Goal: Transaction & Acquisition: Purchase product/service

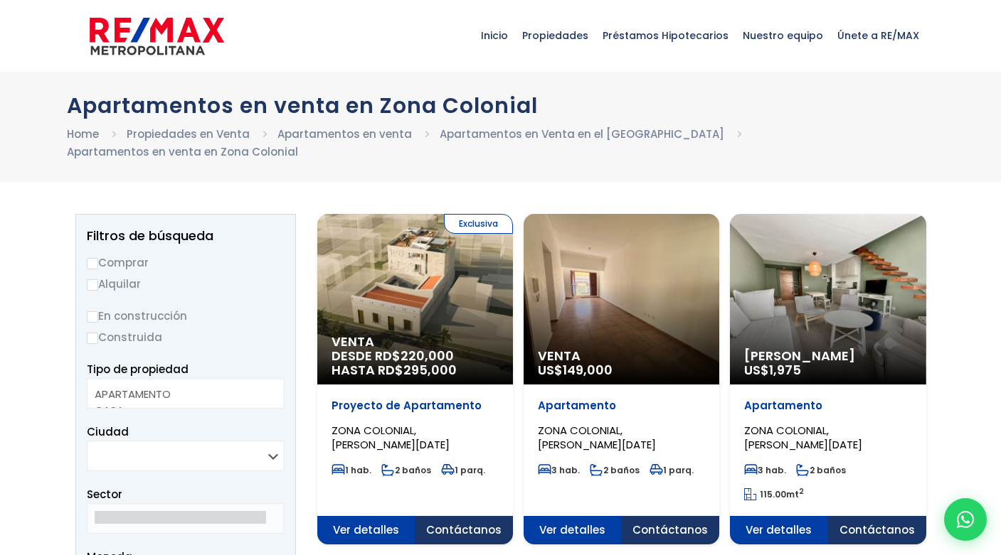
select select
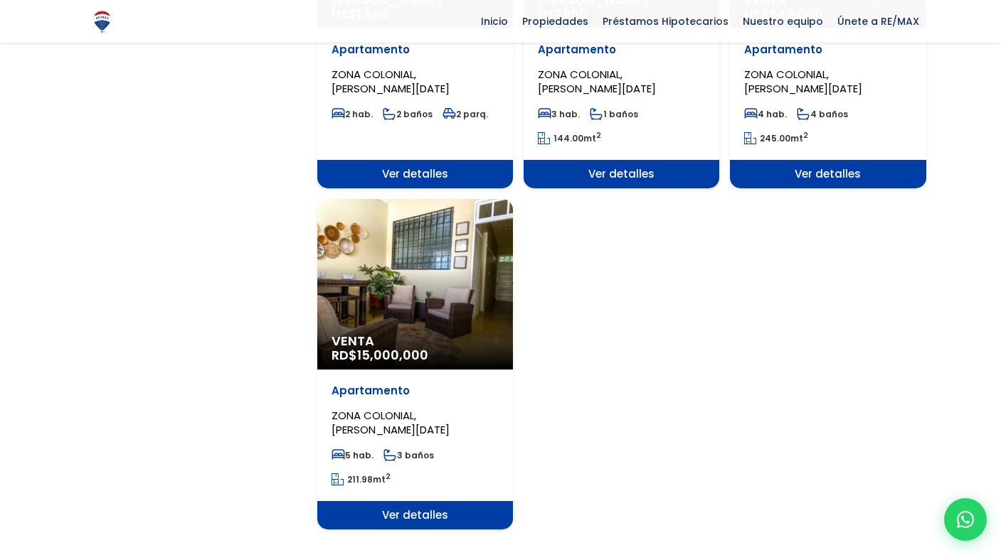
scroll to position [1830, 0]
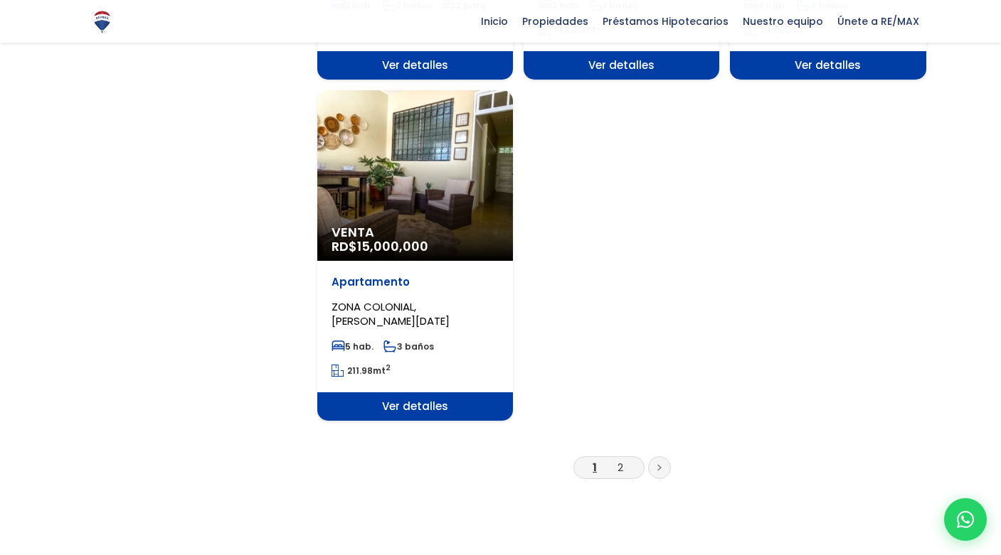
click at [472, 92] on div "Venta RD$ 15,000,000" at bounding box center [415, 175] width 196 height 171
click at [410, 144] on div "Venta RD$ 15,000,000" at bounding box center [415, 175] width 196 height 171
click at [424, 393] on span "Ver detalles" at bounding box center [415, 407] width 196 height 28
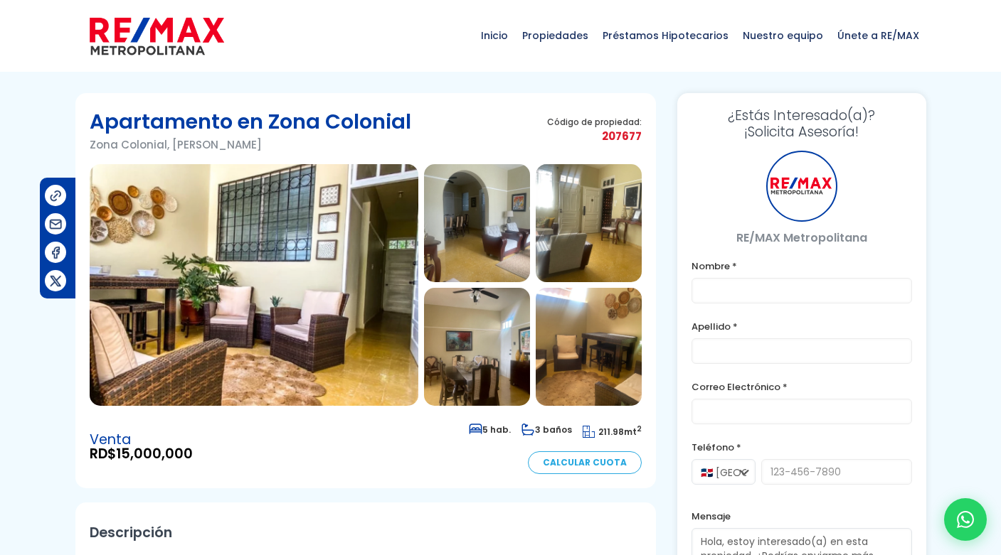
click at [481, 213] on img at bounding box center [477, 223] width 106 height 118
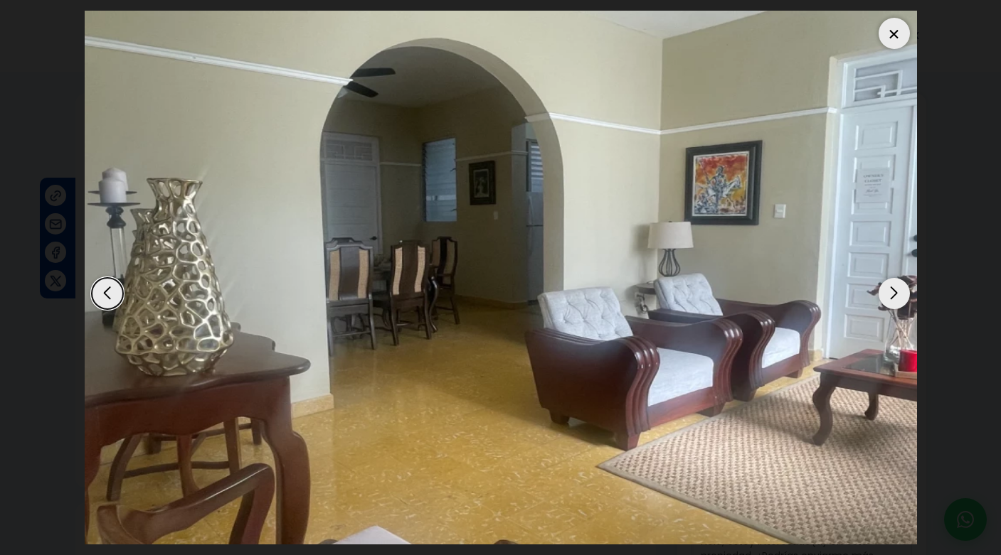
click at [897, 293] on div "Next slide" at bounding box center [893, 293] width 31 height 31
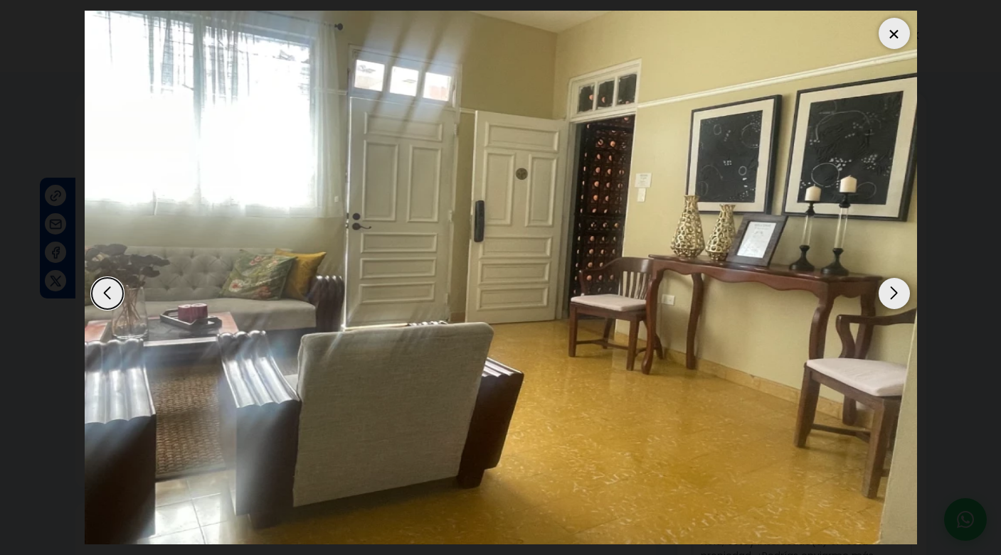
click at [897, 293] on div "Next slide" at bounding box center [893, 293] width 31 height 31
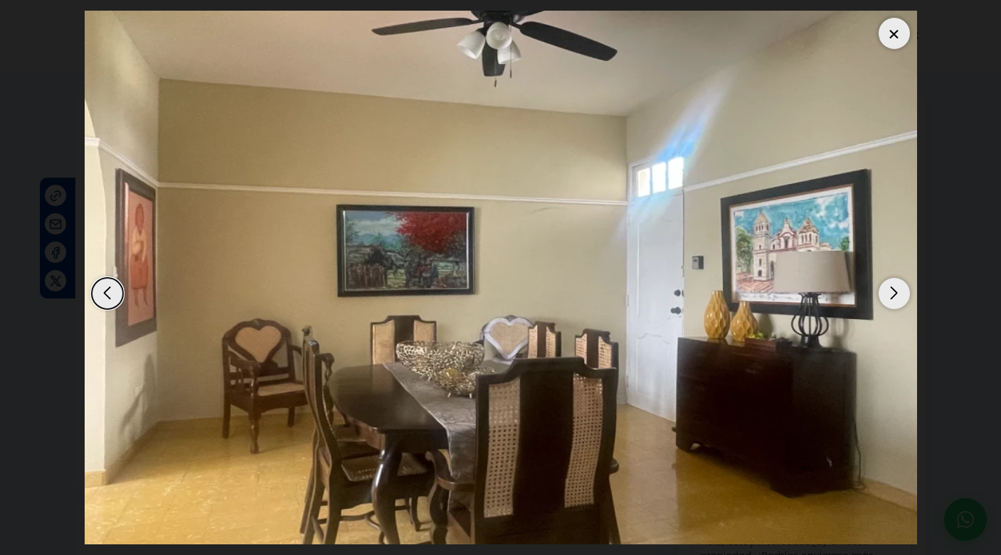
click at [897, 293] on div "Next slide" at bounding box center [893, 293] width 31 height 31
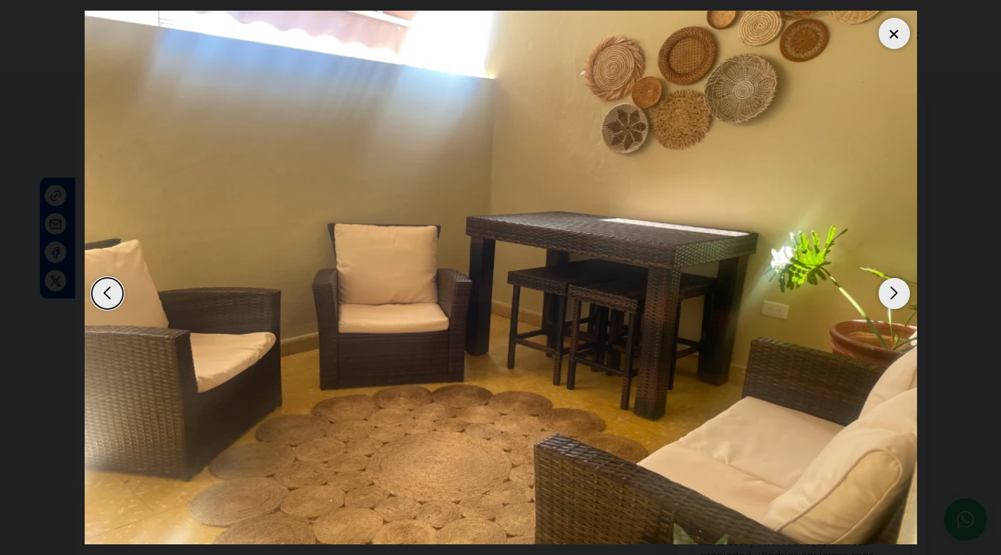
click at [897, 293] on div "Next slide" at bounding box center [893, 293] width 31 height 31
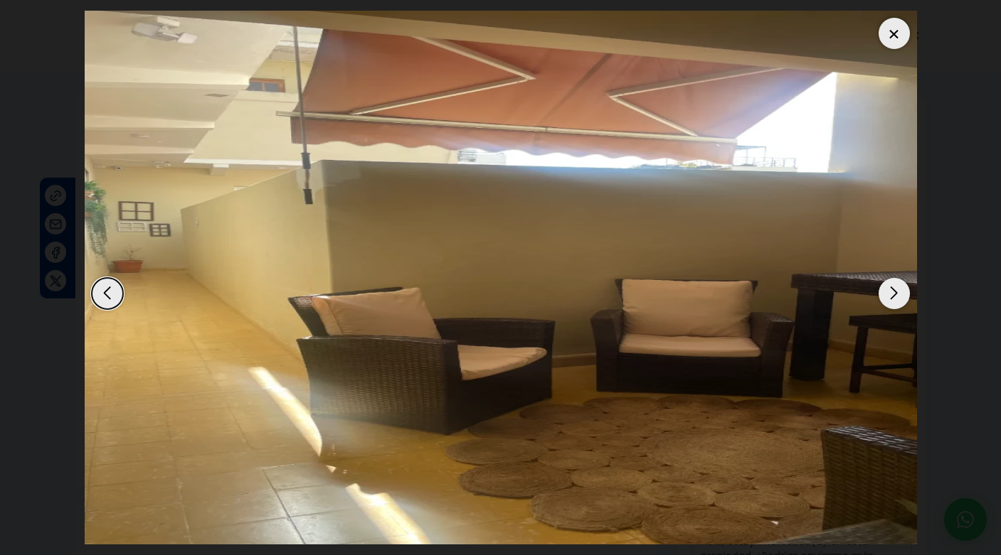
click at [897, 293] on div "Next slide" at bounding box center [893, 293] width 31 height 31
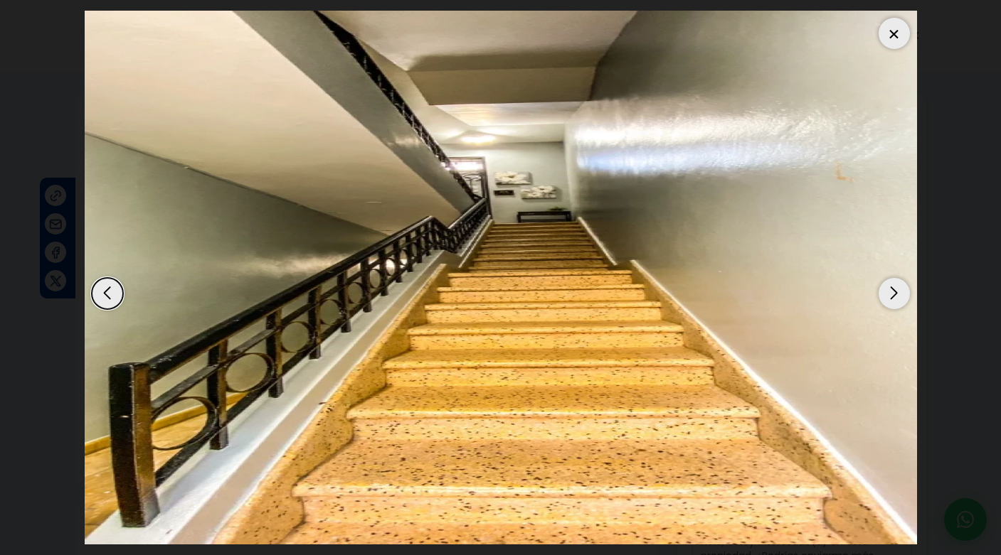
click at [897, 295] on div "Next slide" at bounding box center [893, 293] width 31 height 31
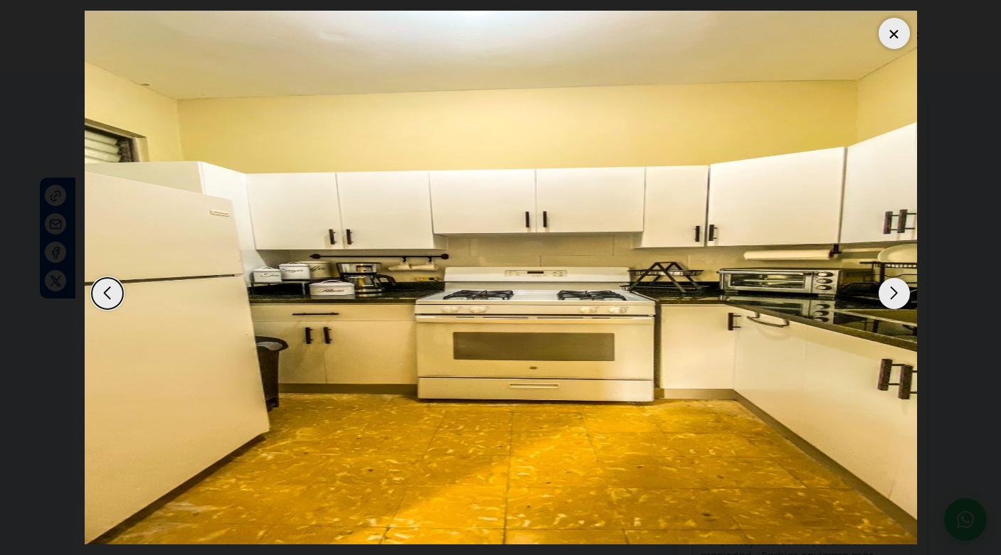
click at [897, 295] on div "Next slide" at bounding box center [893, 293] width 31 height 31
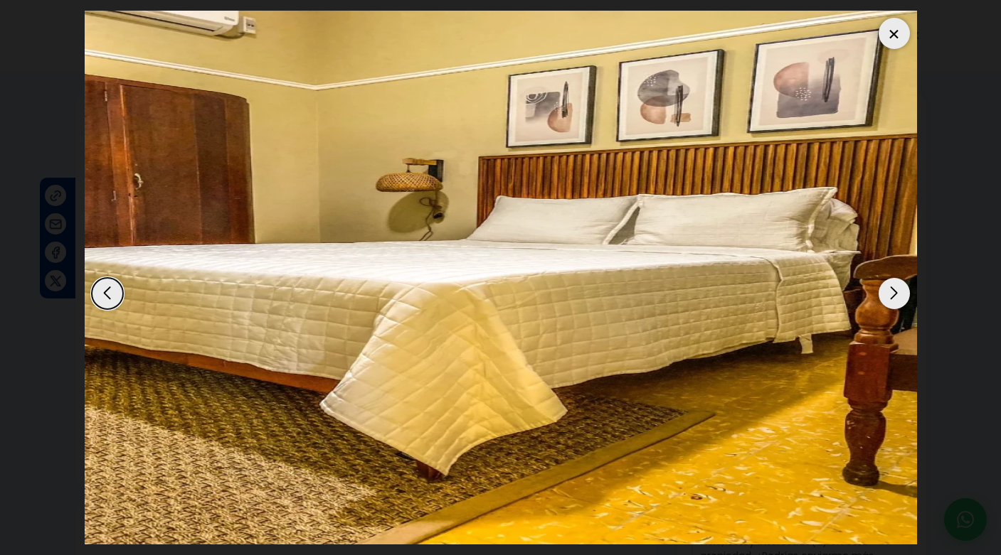
click at [897, 295] on div "Next slide" at bounding box center [893, 293] width 31 height 31
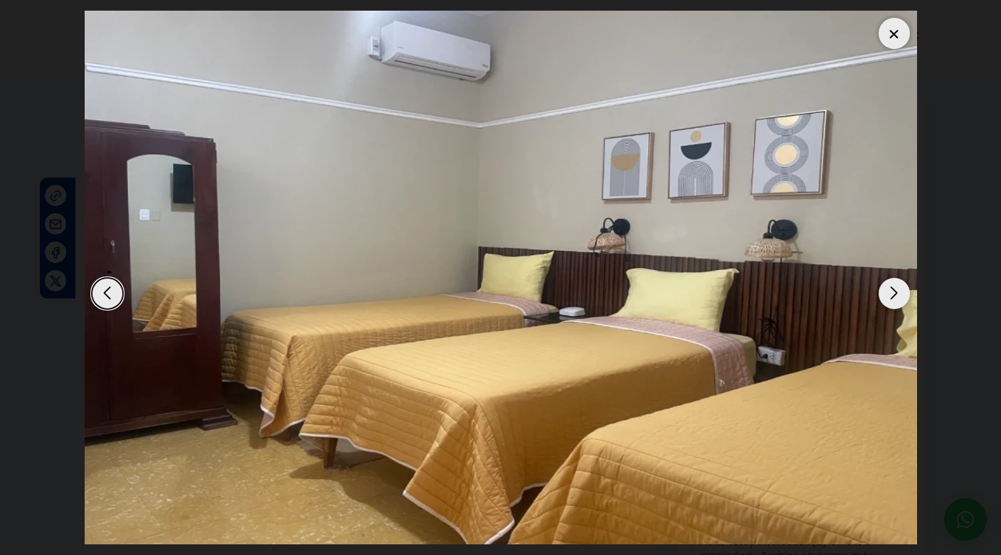
click at [897, 295] on div "Next slide" at bounding box center [893, 293] width 31 height 31
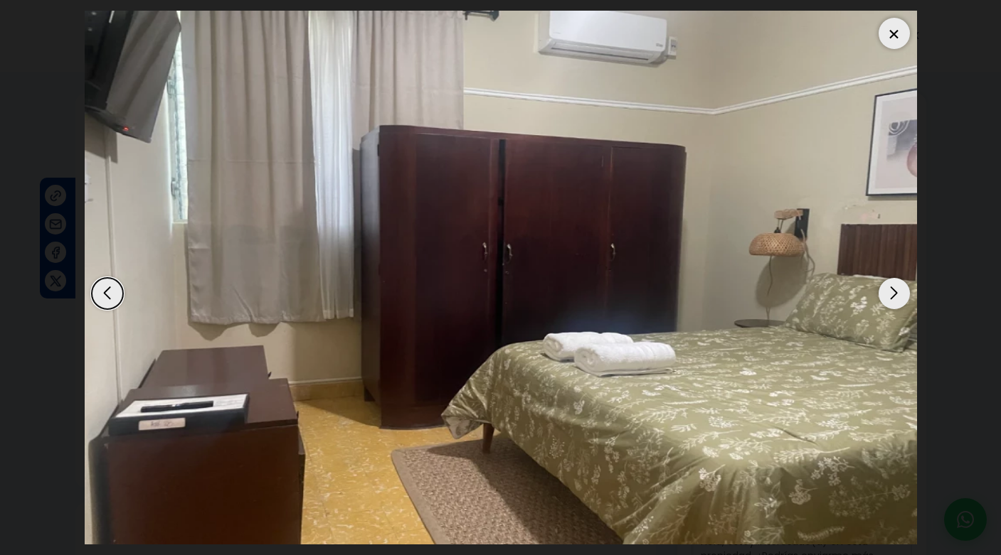
click at [897, 295] on div "Next slide" at bounding box center [893, 293] width 31 height 31
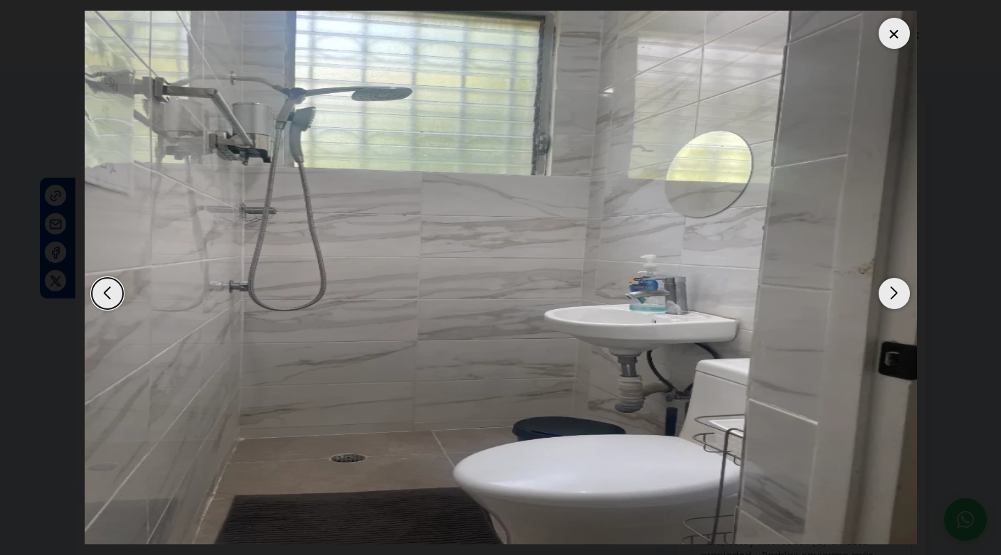
click at [897, 295] on div "Next slide" at bounding box center [893, 293] width 31 height 31
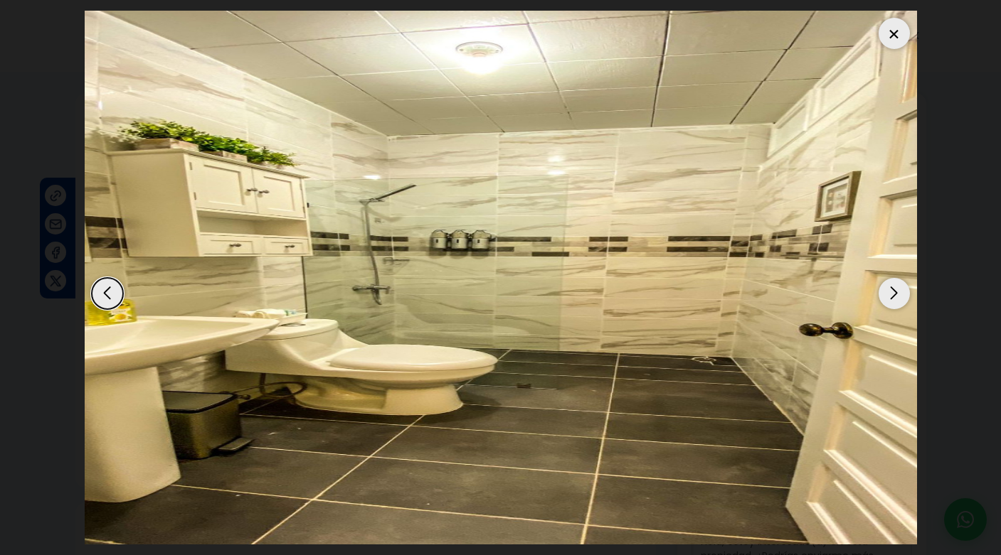
click at [897, 295] on div "Next slide" at bounding box center [893, 293] width 31 height 31
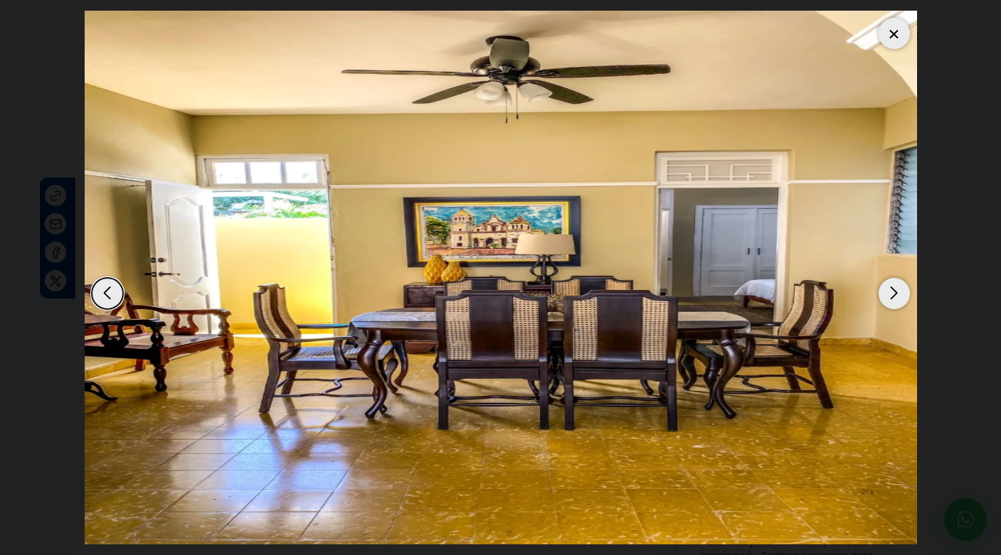
click at [897, 295] on div "Next slide" at bounding box center [893, 293] width 31 height 31
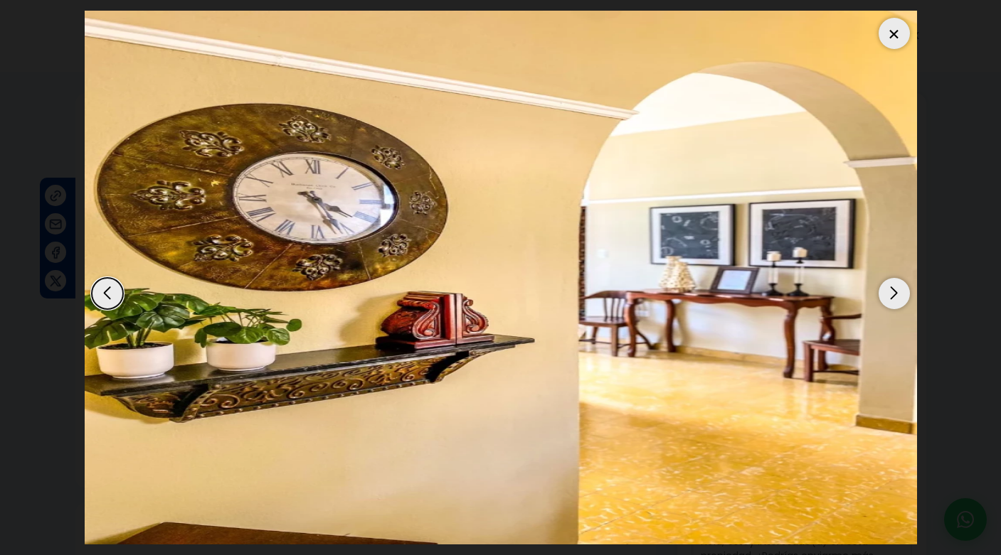
click at [897, 295] on div "Next slide" at bounding box center [893, 293] width 31 height 31
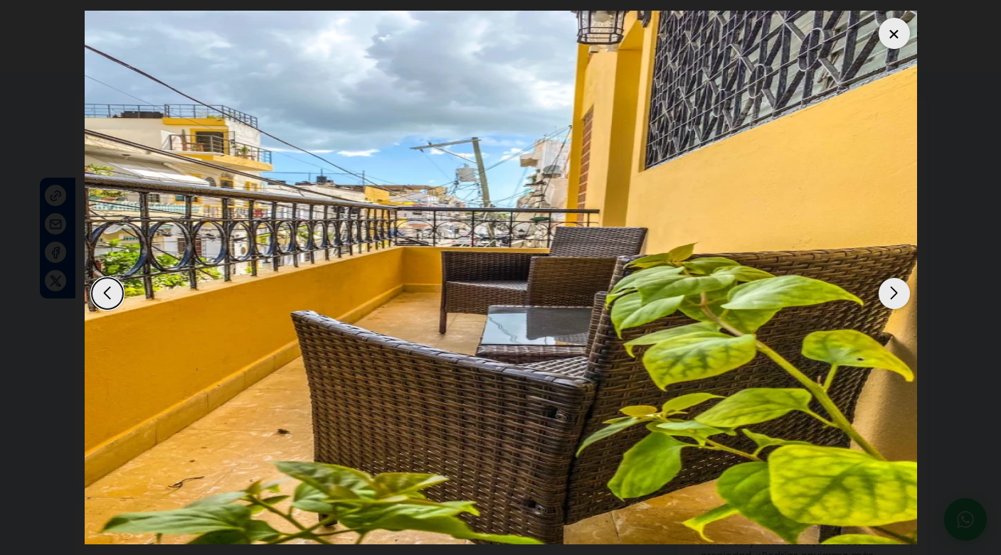
click at [897, 295] on div "Next slide" at bounding box center [893, 293] width 31 height 31
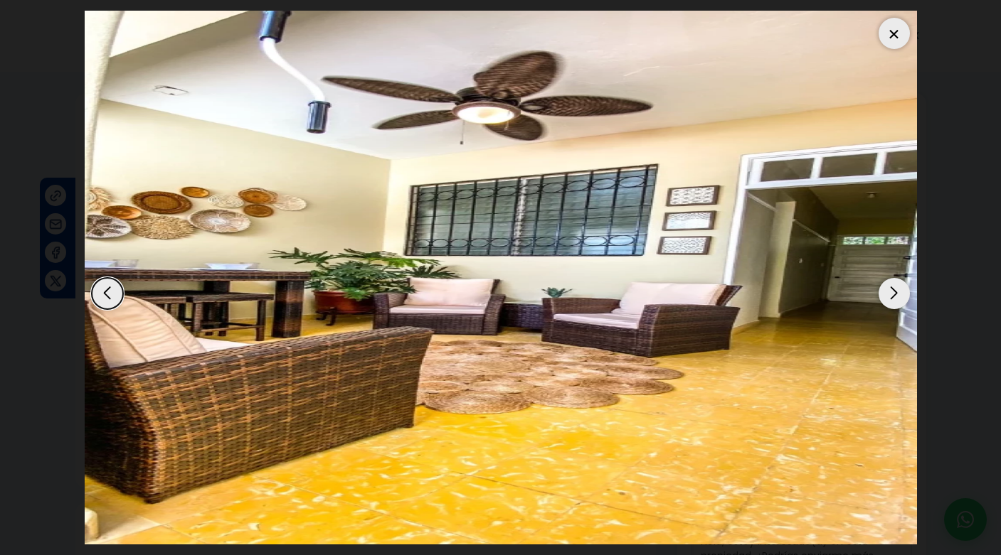
click at [897, 295] on div "Next slide" at bounding box center [893, 293] width 31 height 31
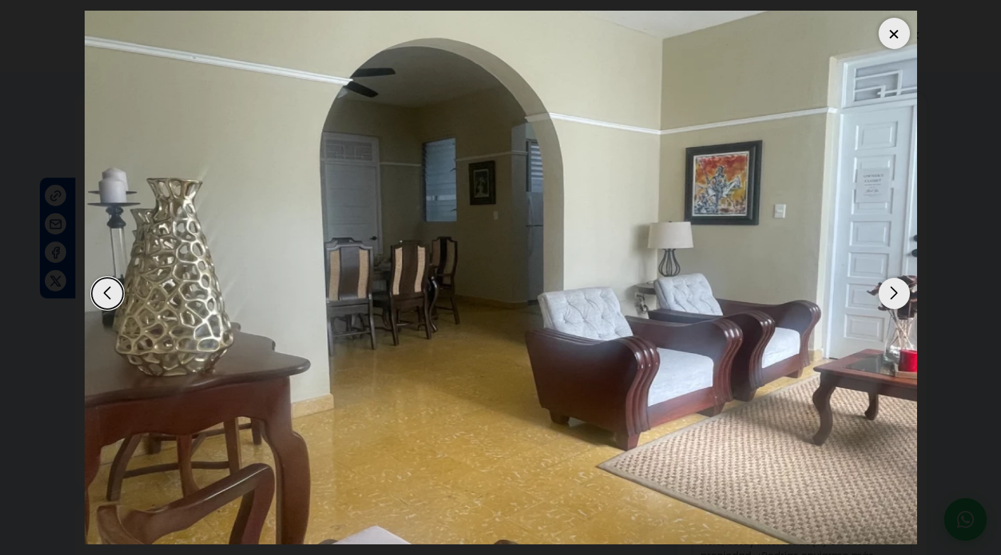
click at [897, 295] on div "Next slide" at bounding box center [893, 293] width 31 height 31
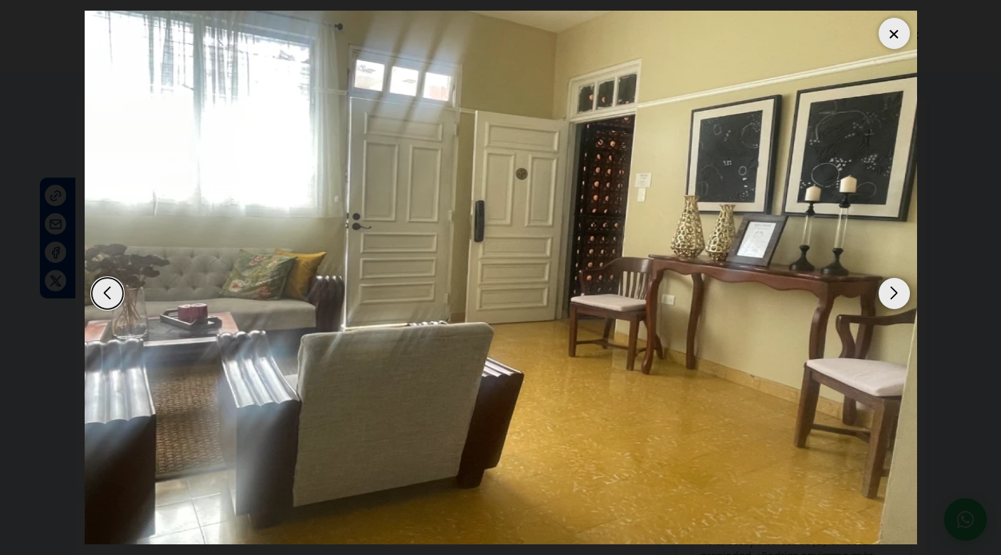
click at [893, 29] on div at bounding box center [893, 33] width 31 height 31
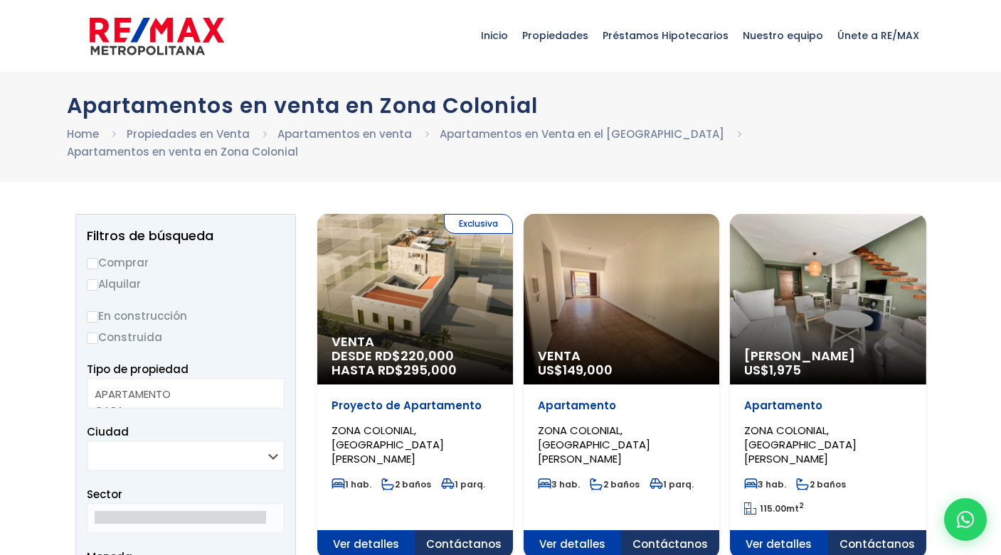
select select
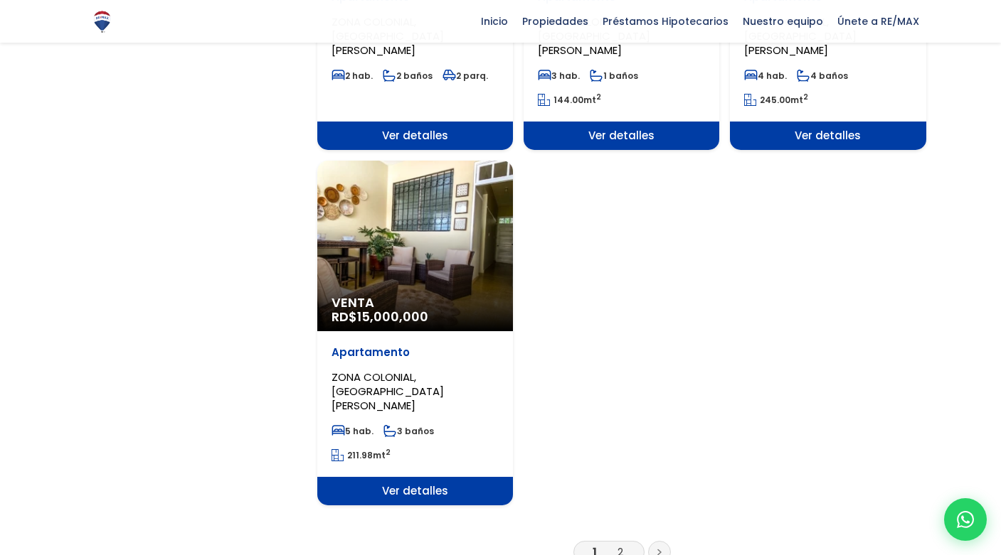
scroll to position [1830, 0]
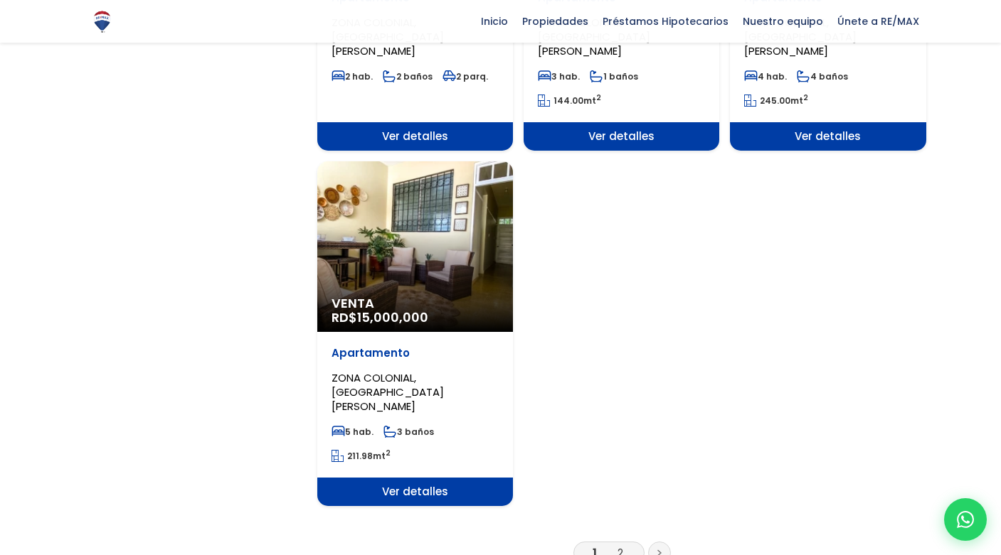
click at [622, 546] on link "2" at bounding box center [620, 553] width 6 height 15
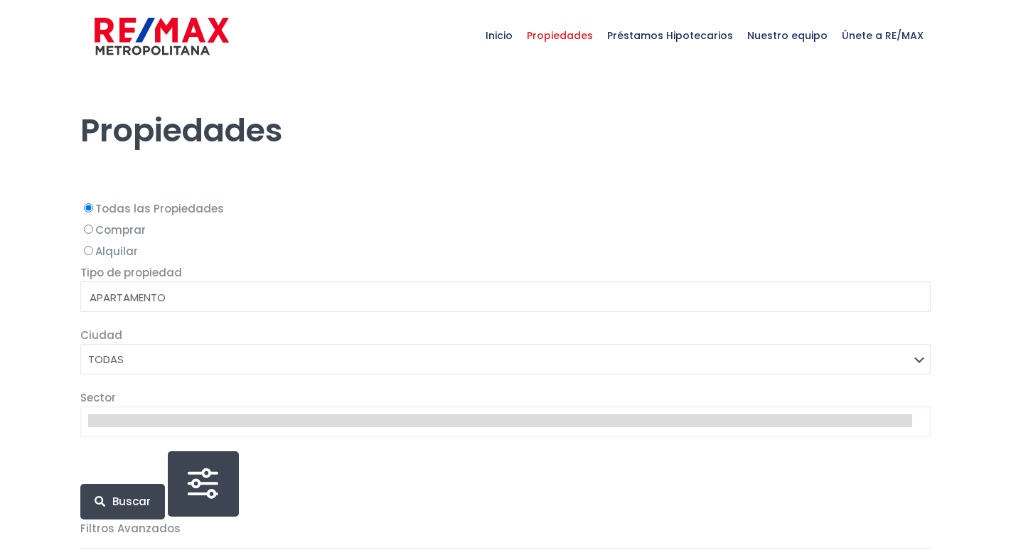
select select
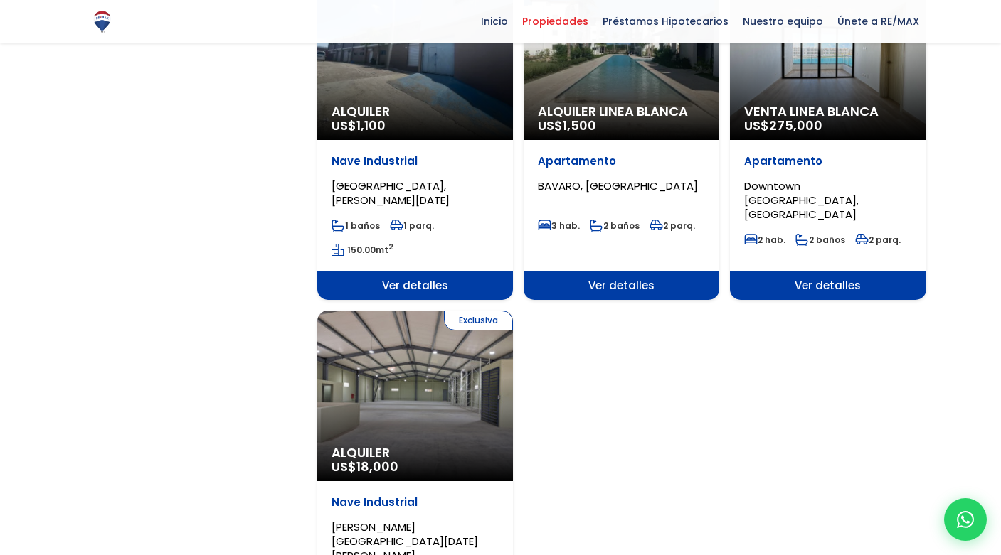
scroll to position [1765, 0]
